Goal: Check status: Check status

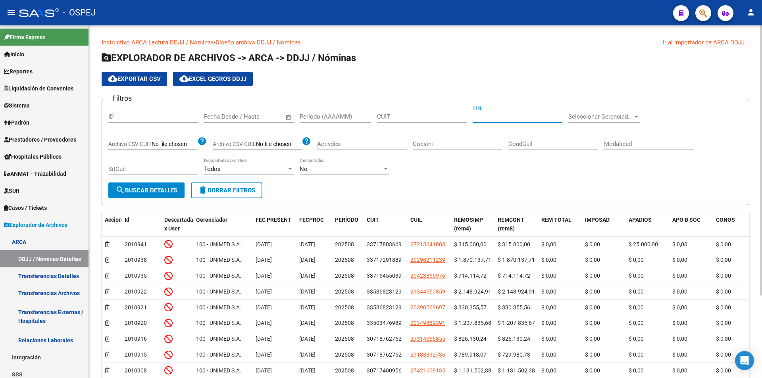
click at [489, 117] on input "CUIL" at bounding box center [518, 116] width 90 height 7
paste input "27-40415704-9"
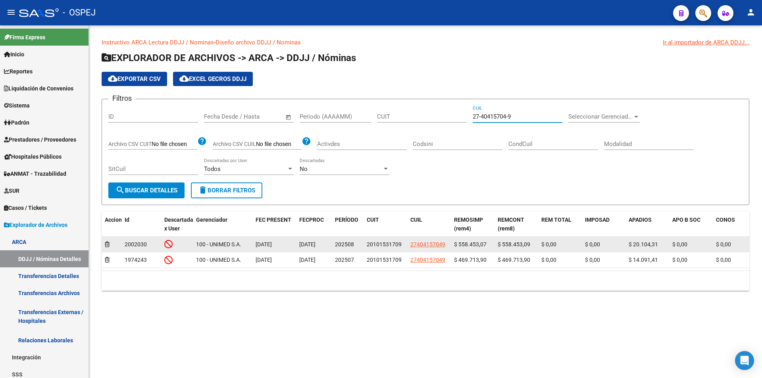
type input "27-40415704-9"
drag, startPoint x: 368, startPoint y: 246, endPoint x: 402, endPoint y: 246, distance: 34.5
click at [402, 246] on div "20101531709" at bounding box center [385, 244] width 37 height 9
copy div "20101531709"
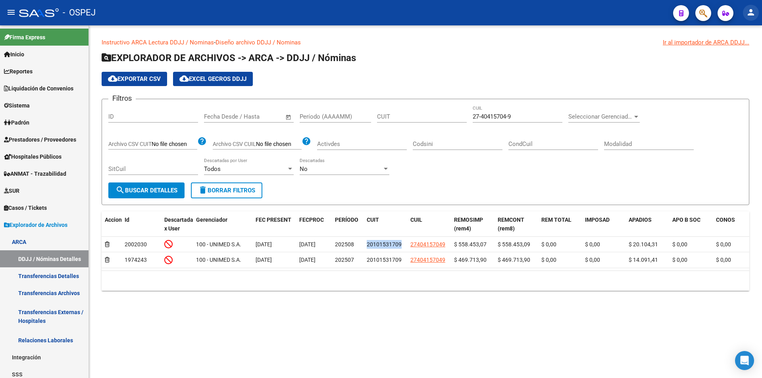
click at [753, 15] on mat-icon "person" at bounding box center [751, 13] width 10 height 10
click at [746, 54] on button "exit_to_app Salir" at bounding box center [734, 52] width 48 height 19
